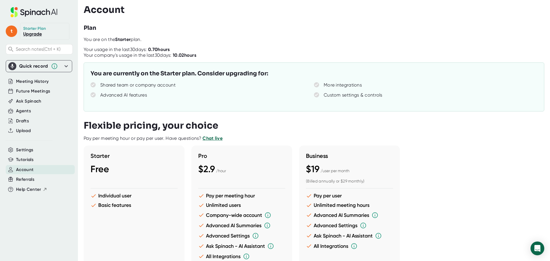
click at [24, 168] on span "Account" at bounding box center [24, 169] width 17 height 7
click at [33, 151] on div "Settings" at bounding box center [40, 149] width 69 height 9
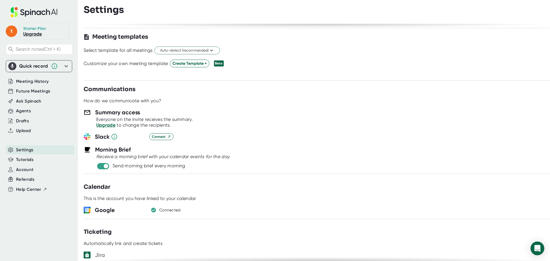
scroll to position [258, 0]
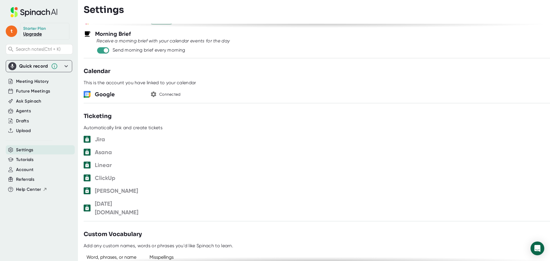
click at [152, 95] on icon "button" at bounding box center [153, 94] width 5 height 5
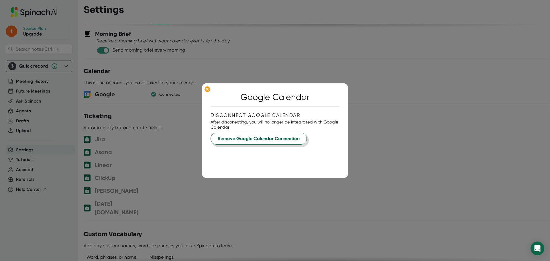
click at [239, 137] on span "Remove Google Calendar Connection" at bounding box center [259, 138] width 82 height 7
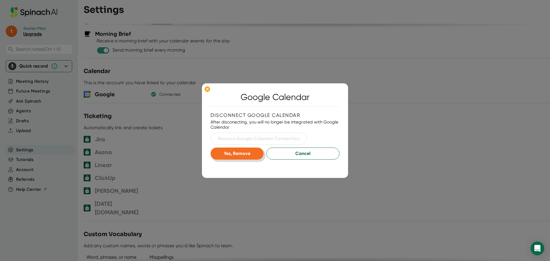
click at [236, 154] on span "Yes, Remove" at bounding box center [237, 153] width 27 height 5
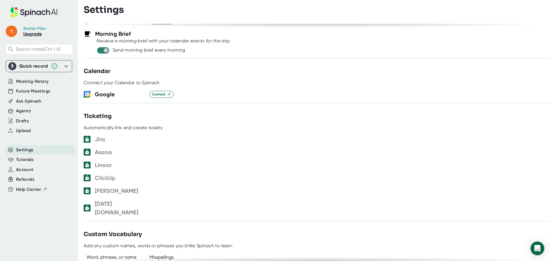
click at [108, 52] on input "checkbox" at bounding box center [106, 50] width 16 height 5
checkbox input "false"
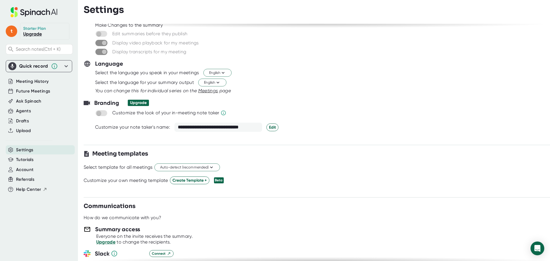
scroll to position [57, 0]
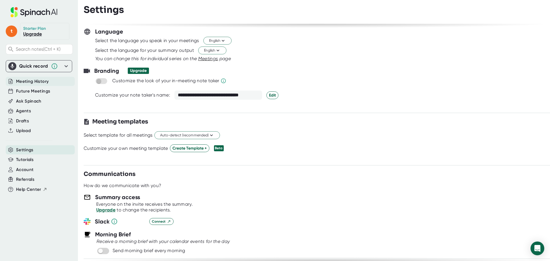
click at [30, 81] on span "Meeting History" at bounding box center [32, 81] width 33 height 7
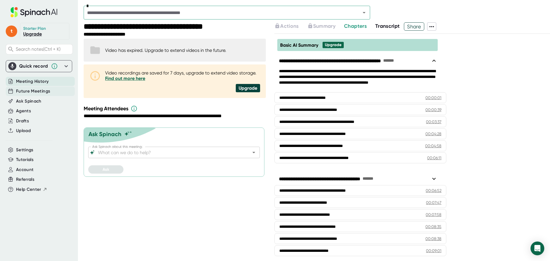
click at [29, 90] on span "Future Meetings" at bounding box center [33, 91] width 34 height 7
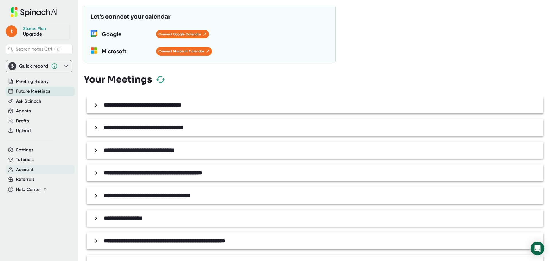
click at [20, 168] on span "Account" at bounding box center [24, 169] width 17 height 7
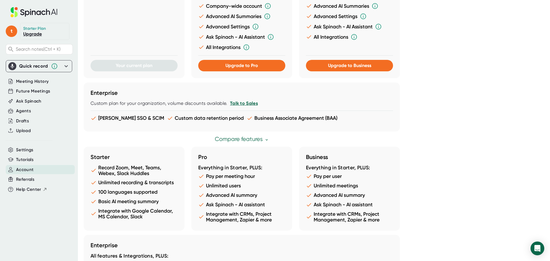
scroll to position [273, 0]
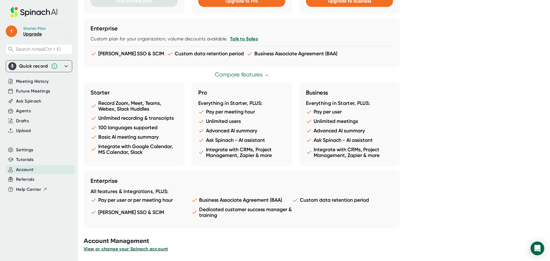
click at [120, 247] on span "View or change your Spinach account" at bounding box center [126, 248] width 84 height 5
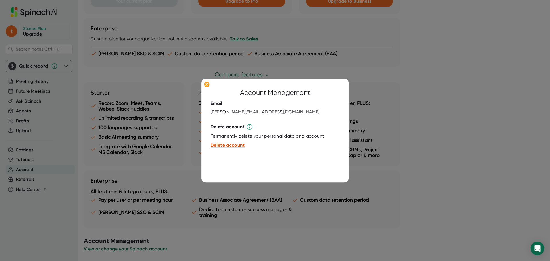
click at [234, 145] on span "Delete account" at bounding box center [227, 145] width 34 height 5
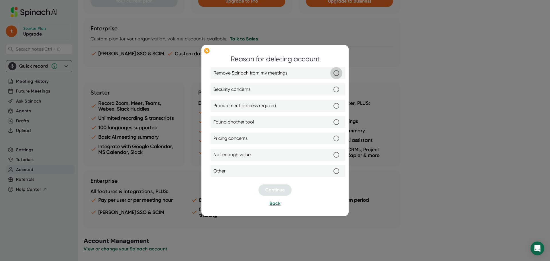
click at [339, 72] on input "Remove Spinach from my meetings" at bounding box center [336, 73] width 12 height 12
radio input "true"
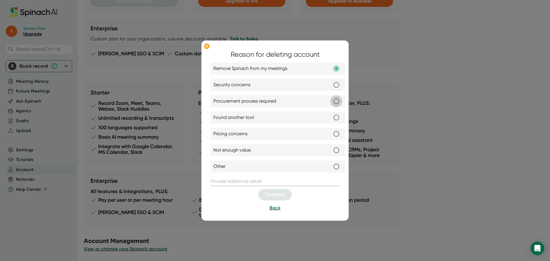
click at [337, 103] on input "Procurement process required" at bounding box center [336, 101] width 12 height 12
radio input "true"
click at [337, 150] on input "Not enough value" at bounding box center [336, 150] width 12 height 12
radio input "true"
click at [340, 67] on input "Remove Spinach from my meetings" at bounding box center [336, 69] width 12 height 12
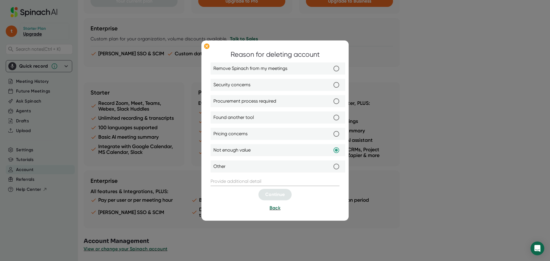
radio input "true"
click at [337, 150] on input "Not enough value" at bounding box center [336, 150] width 12 height 12
radio input "true"
click at [232, 182] on input "text" at bounding box center [274, 181] width 129 height 9
click at [336, 165] on input "Other" at bounding box center [336, 167] width 12 height 12
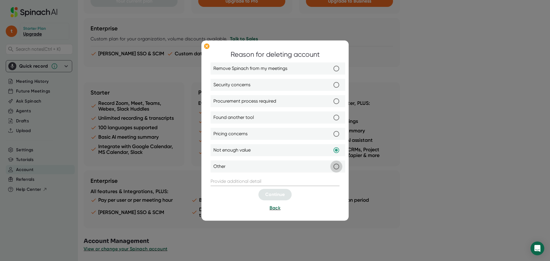
radio input "true"
click at [241, 181] on input "text" at bounding box center [274, 181] width 129 height 9
type input "Not Needed"
click at [273, 196] on span "Continue" at bounding box center [274, 194] width 19 height 5
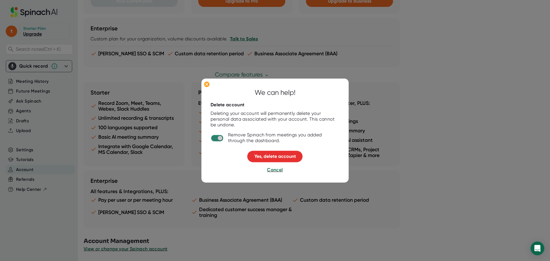
click at [218, 137] on input "checkbox" at bounding box center [220, 138] width 16 height 5
click at [218, 137] on input "checkbox" at bounding box center [214, 138] width 16 height 5
checkbox input "true"
click at [278, 157] on span "Yes, delete account" at bounding box center [275, 156] width 42 height 5
